Goal: Transaction & Acquisition: Purchase product/service

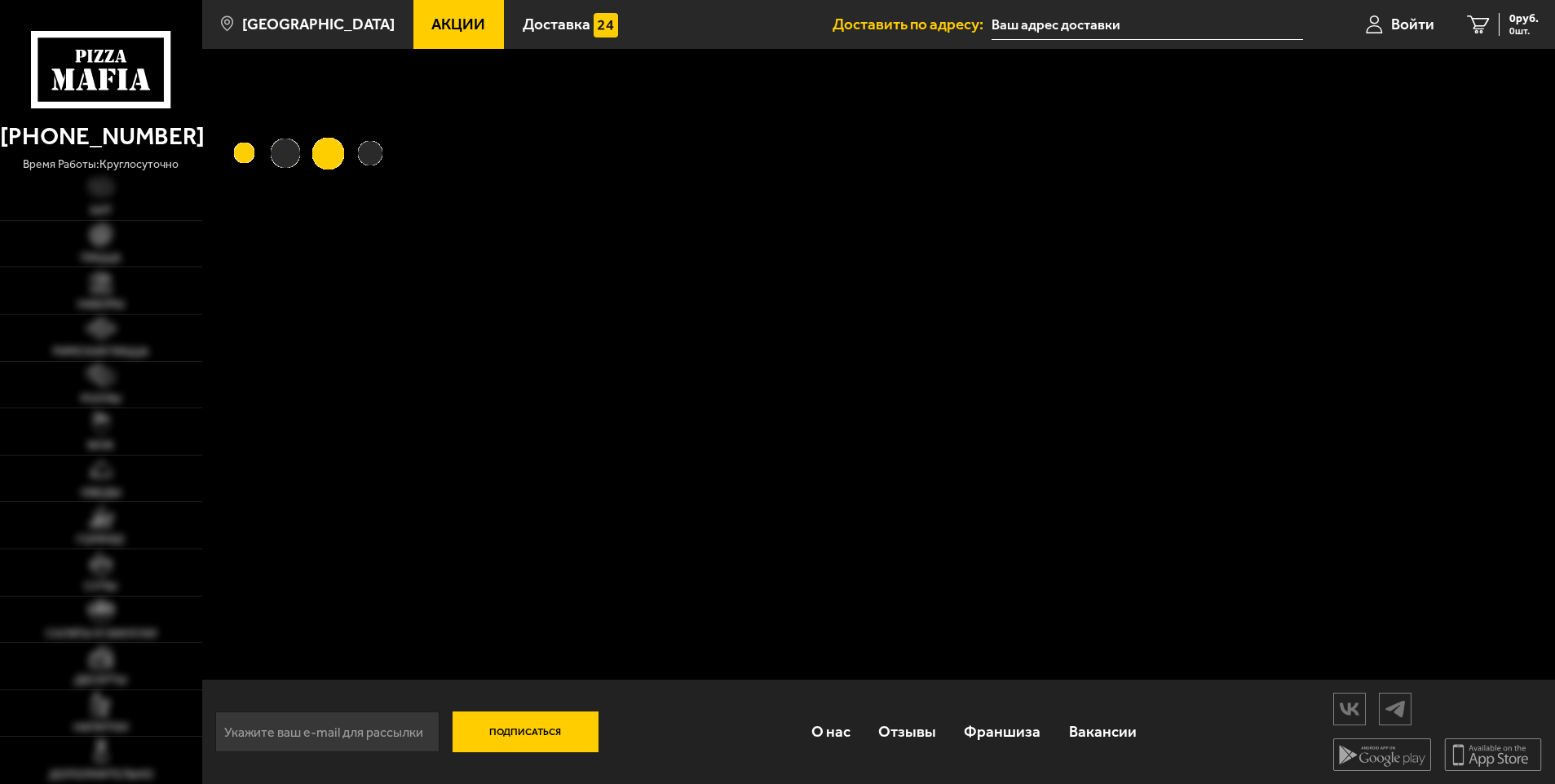
type input "Бокситогорская улица, 19В"
